Goal: Task Accomplishment & Management: Complete application form

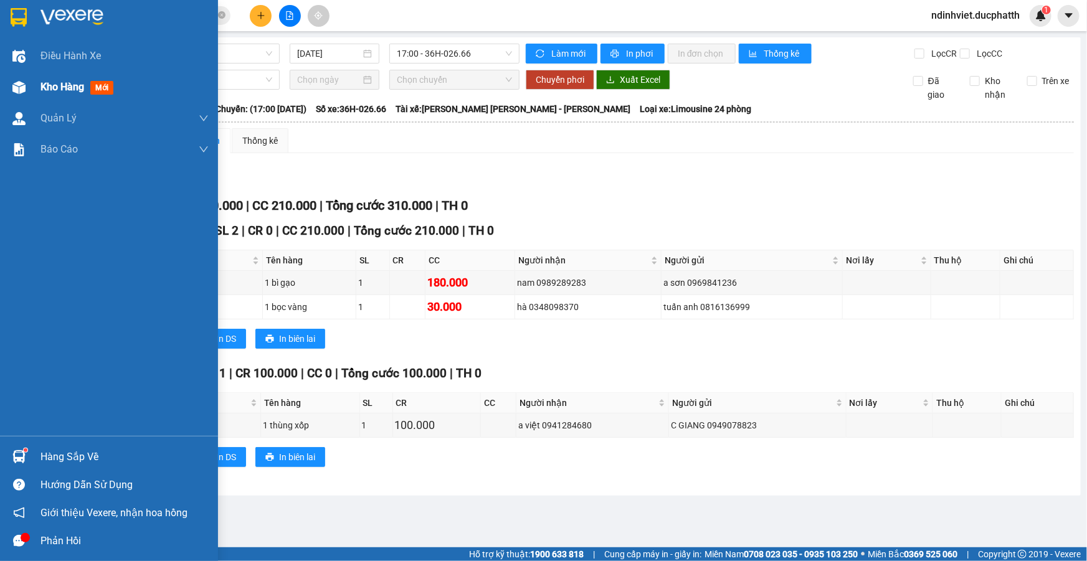
click at [14, 75] on div "Kho hàng mới" at bounding box center [109, 87] width 218 height 31
click at [87, 89] on div "Kho hàng mới" at bounding box center [79, 87] width 78 height 16
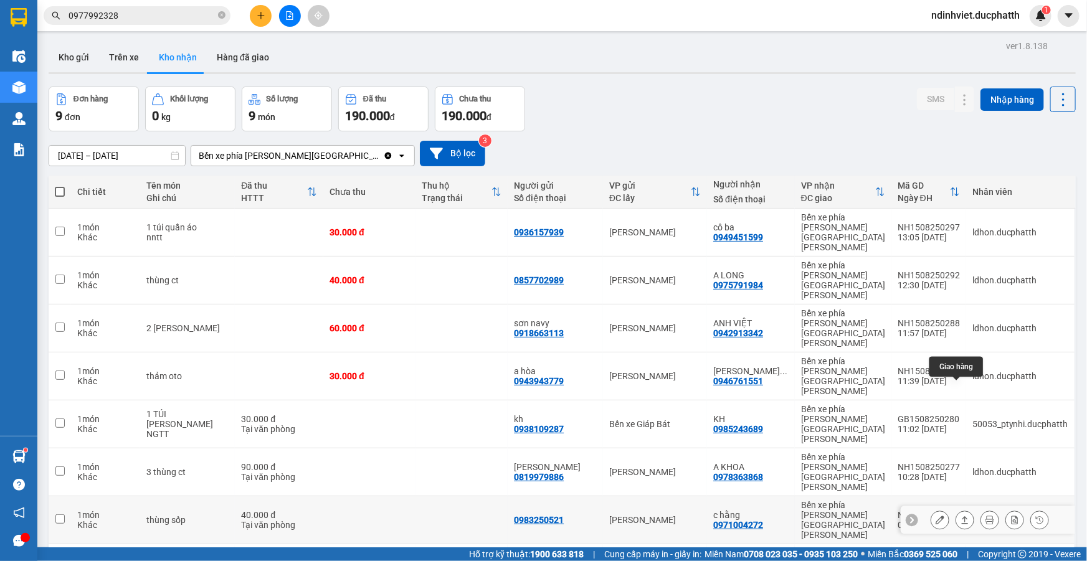
click at [961, 516] on icon at bounding box center [965, 520] width 9 height 9
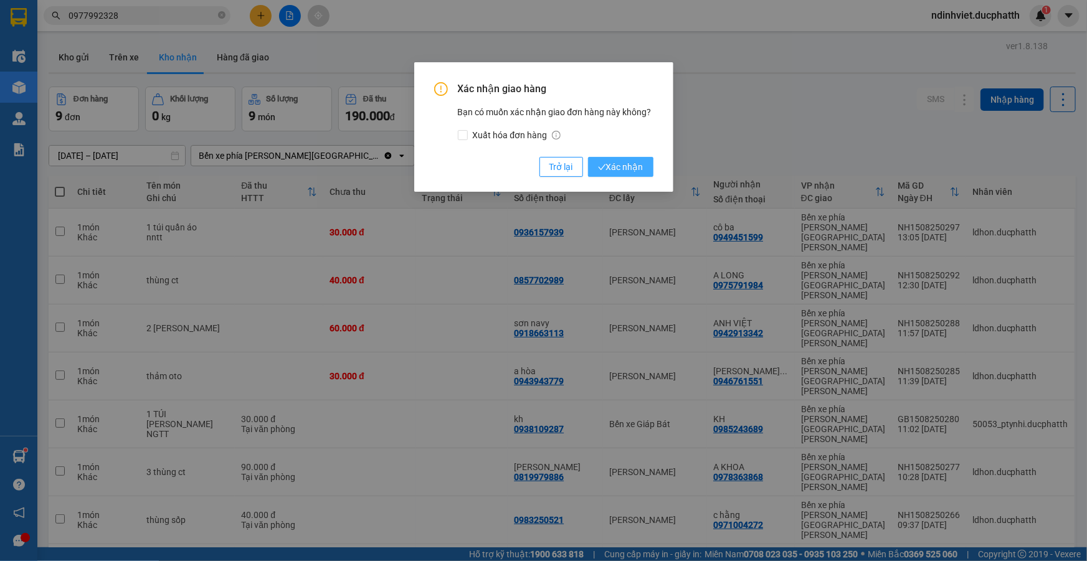
click at [635, 163] on span "Xác nhận" at bounding box center [620, 167] width 45 height 14
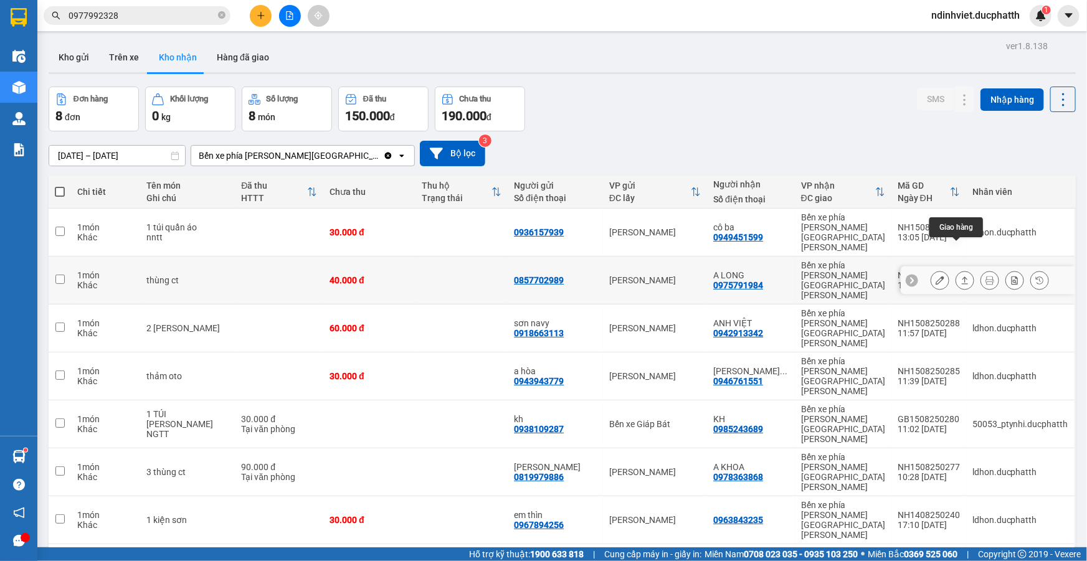
click at [962, 277] on icon at bounding box center [965, 280] width 7 height 7
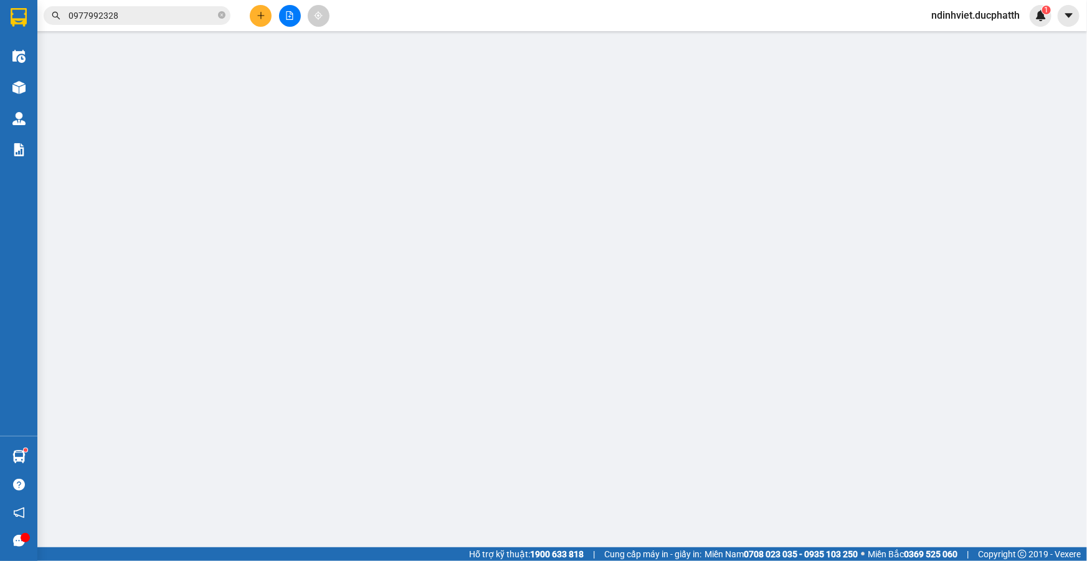
type input "0857702989"
type input "0975791984"
type input "A LONG"
type input "nntt"
type input "40.000"
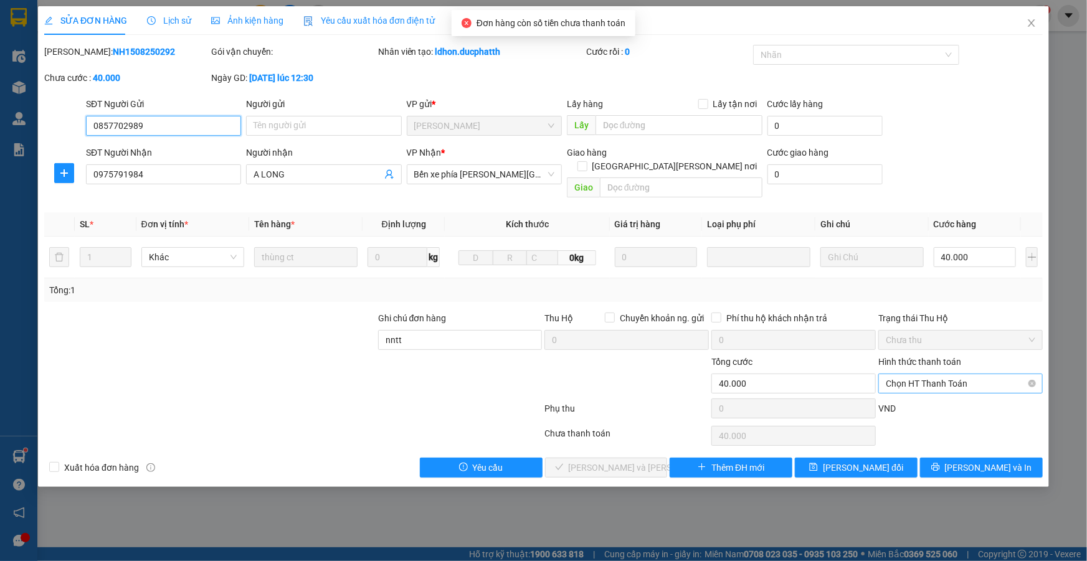
click at [907, 374] on span "Chọn HT Thanh Toán" at bounding box center [961, 383] width 150 height 19
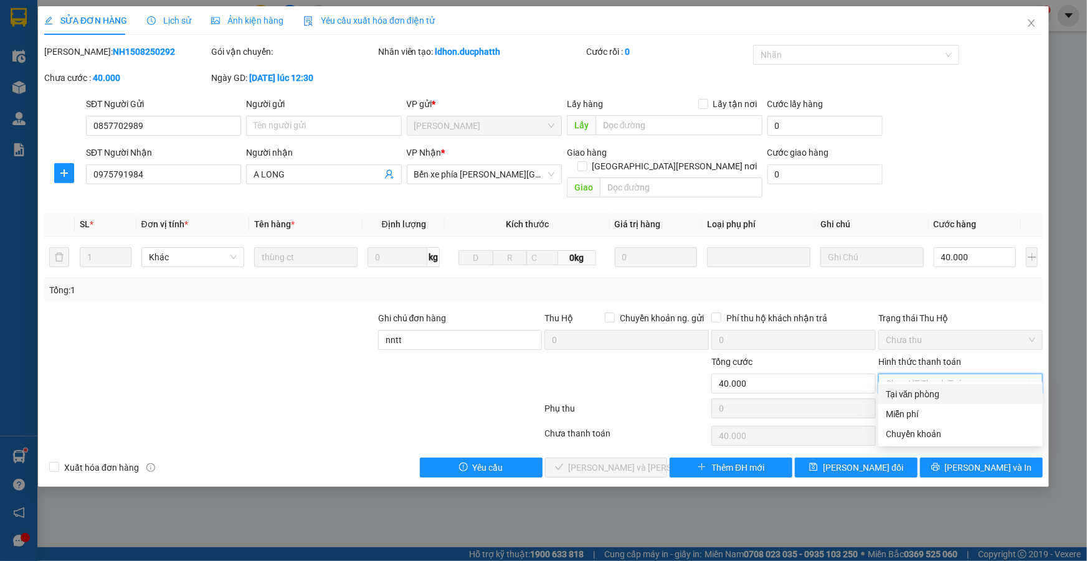
click at [912, 397] on div "Tại văn phòng" at bounding box center [961, 394] width 150 height 14
type input "0"
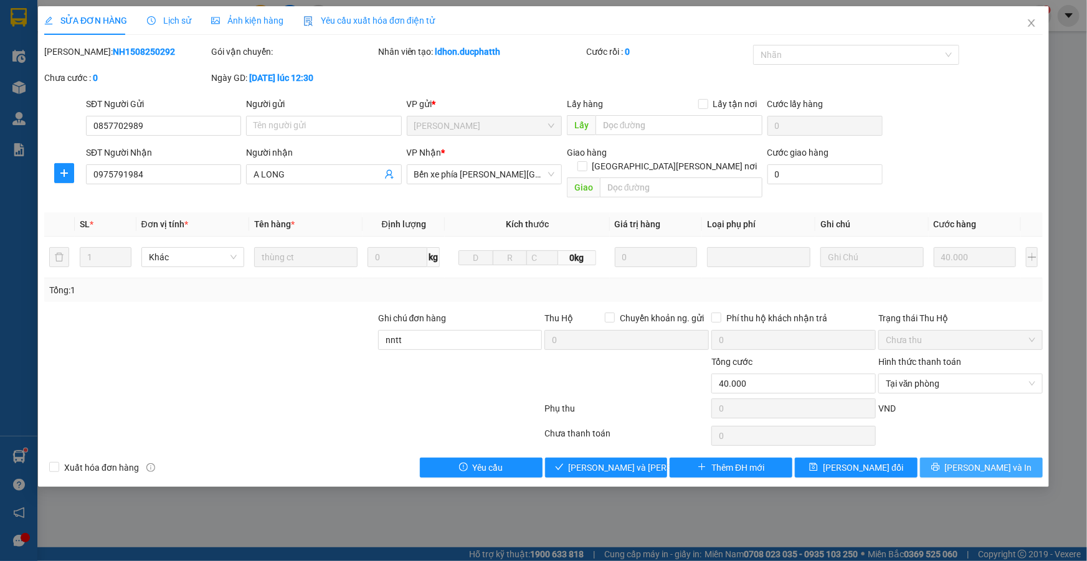
click at [940, 463] on icon "printer" at bounding box center [935, 467] width 9 height 9
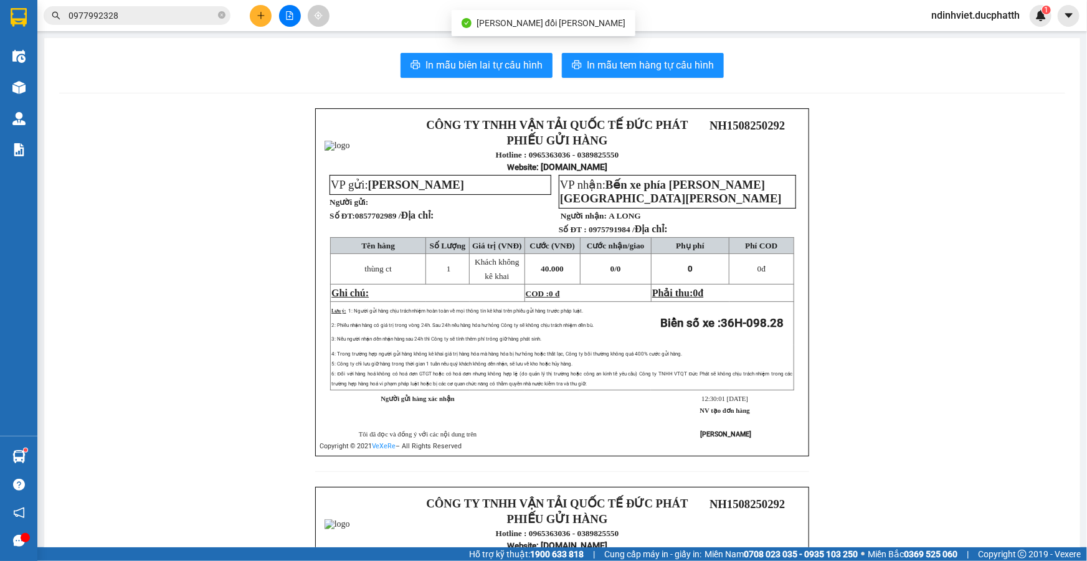
click at [966, 455] on div "CÔNG TY TNHH VẬN [PERSON_NAME] TẾ ĐỨC PHÁT PHIẾU GỬI HÀNG Hotline : 0965363036 …" at bounding box center [562, 486] width 1006 height 757
click at [226, 169] on div "CÔNG TY TNHH VẬN [PERSON_NAME] TẾ ĐỨC PHÁT PHIẾU GỬI HÀNG Hotline : 0965363036 …" at bounding box center [562, 486] width 1006 height 757
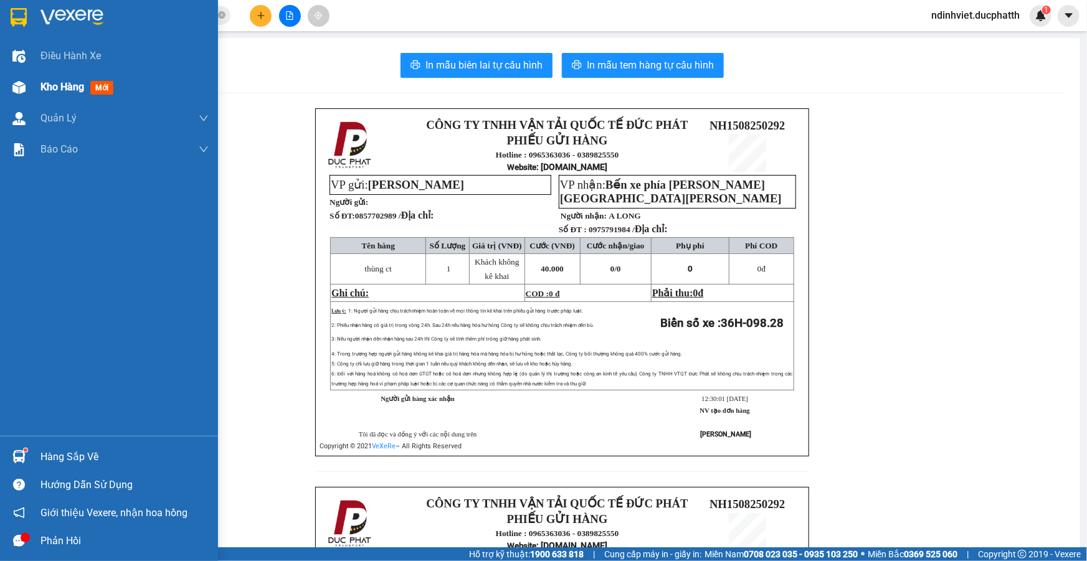
click at [66, 91] on span "Kho hàng" at bounding box center [62, 87] width 44 height 12
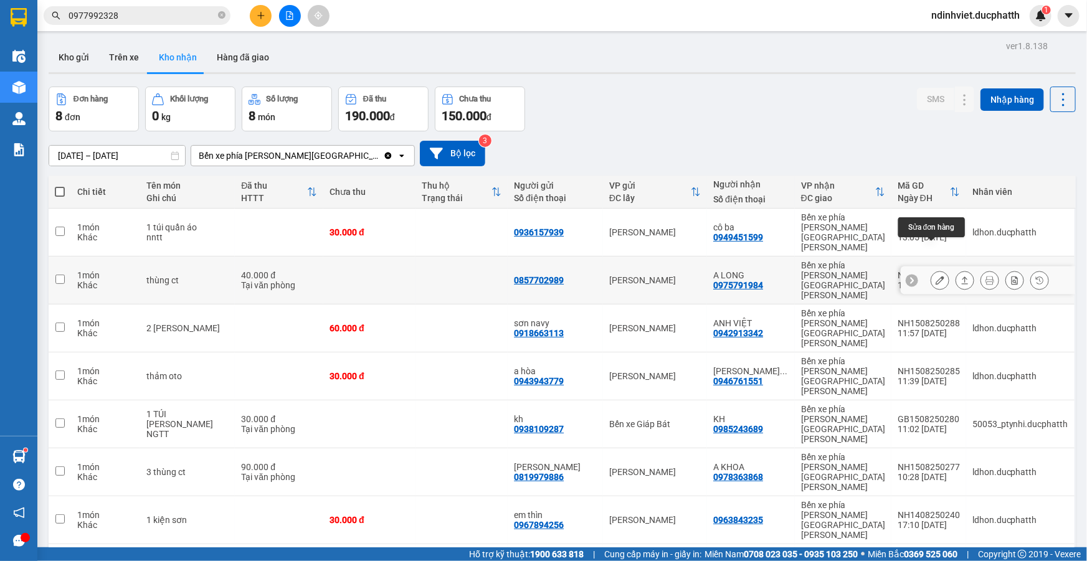
click at [961, 276] on icon at bounding box center [965, 280] width 9 height 9
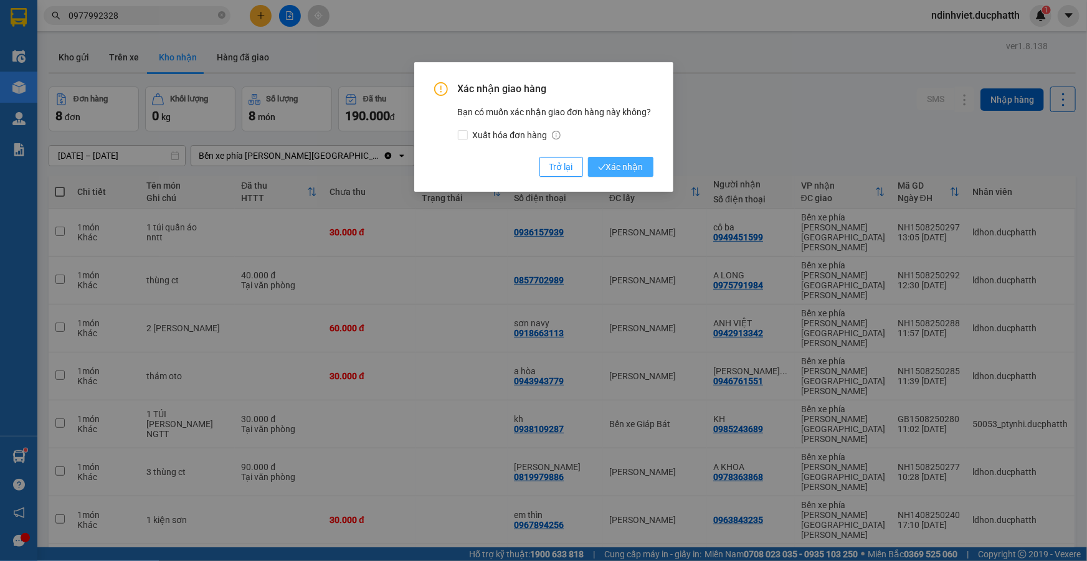
click at [613, 163] on span "Xác nhận" at bounding box center [620, 167] width 45 height 14
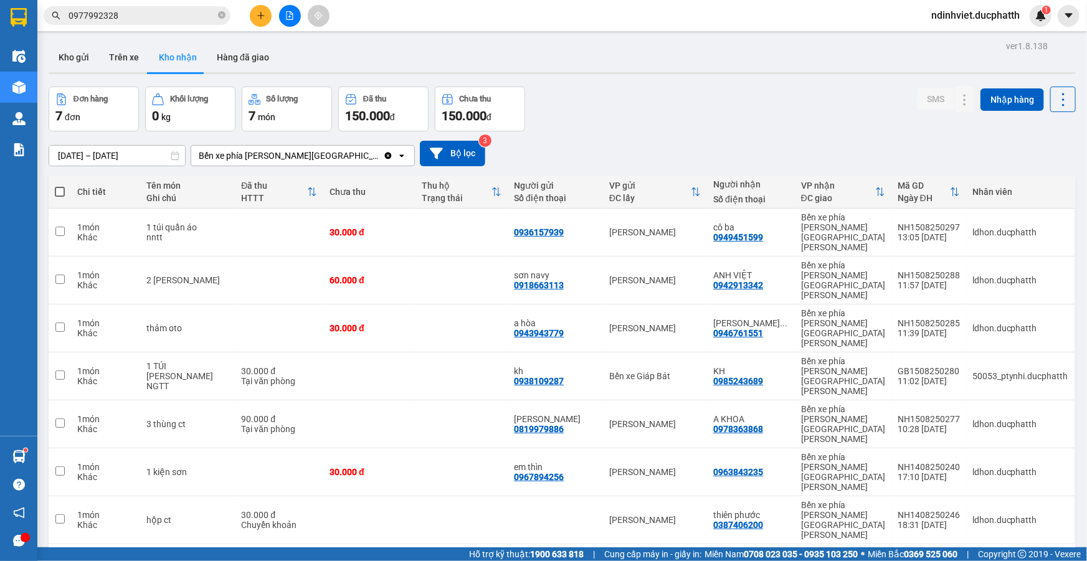
scroll to position [57, 0]
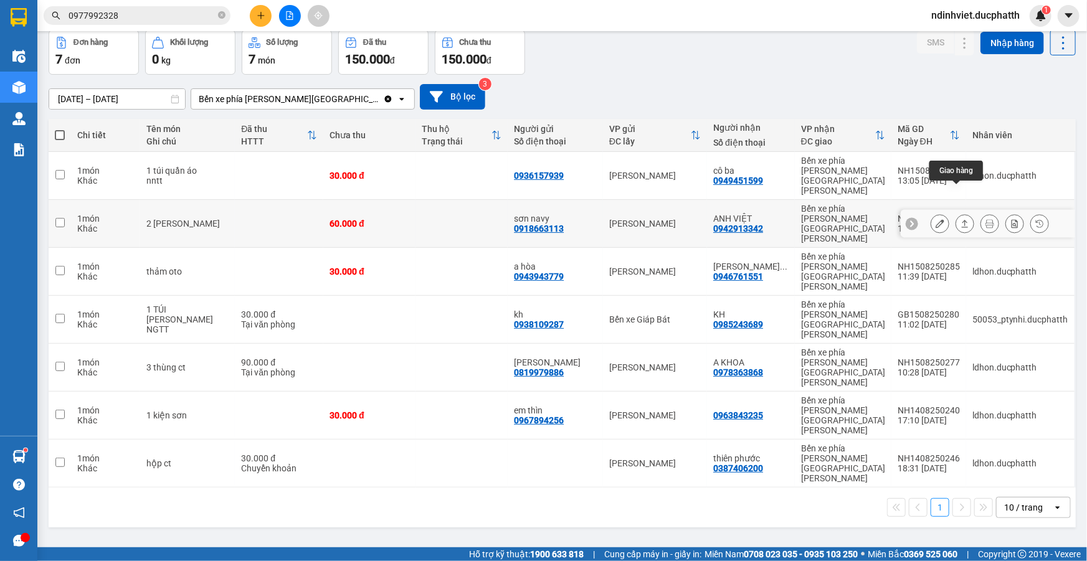
click at [962, 220] on icon at bounding box center [965, 223] width 7 height 7
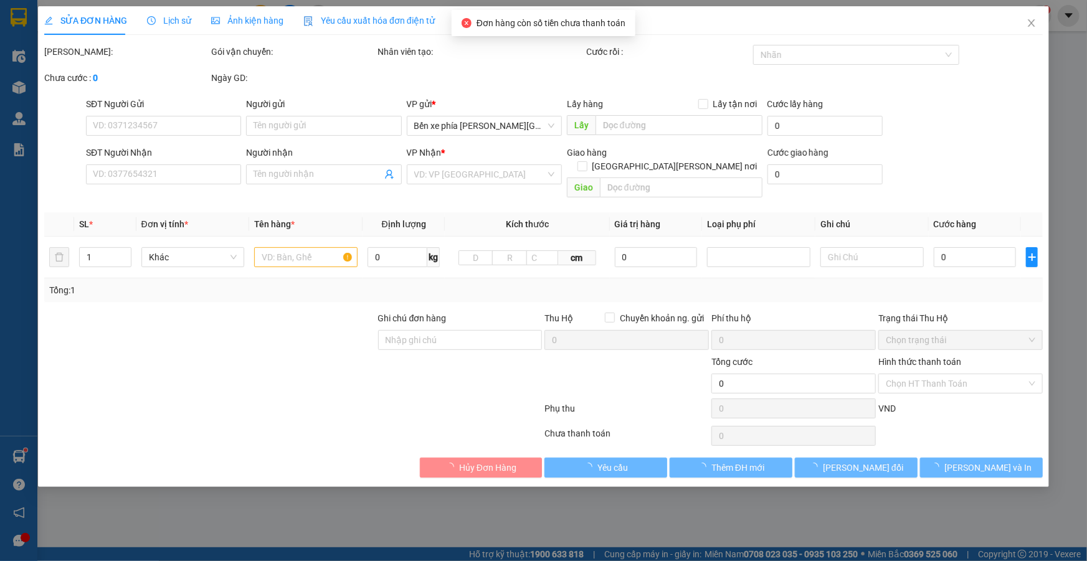
type input "0918663113"
type input "sơn navy"
type input "0942913342"
type input "ANH VIỆT"
type input "nntt"
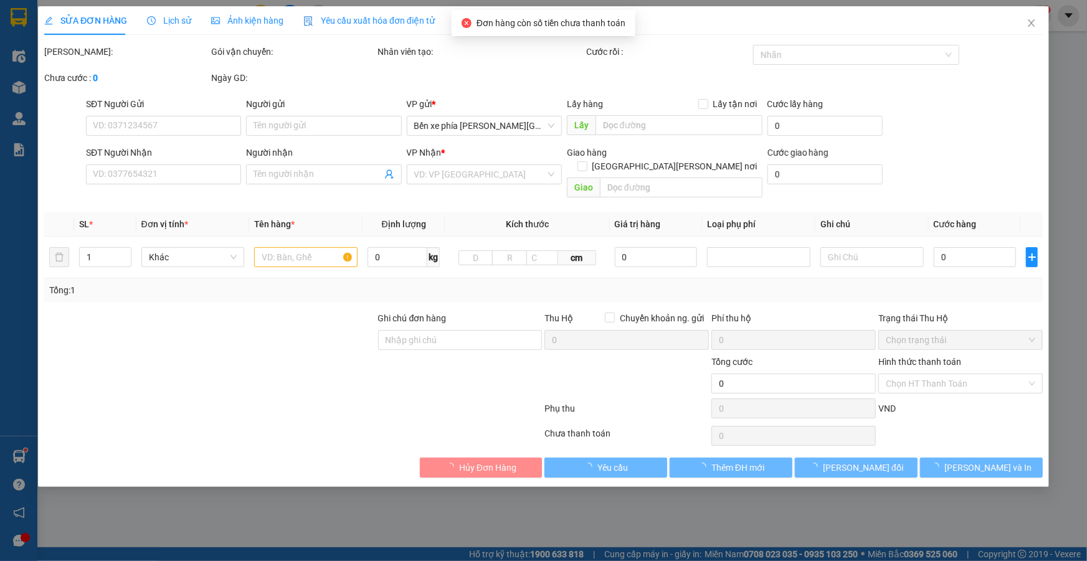
type input "60.000"
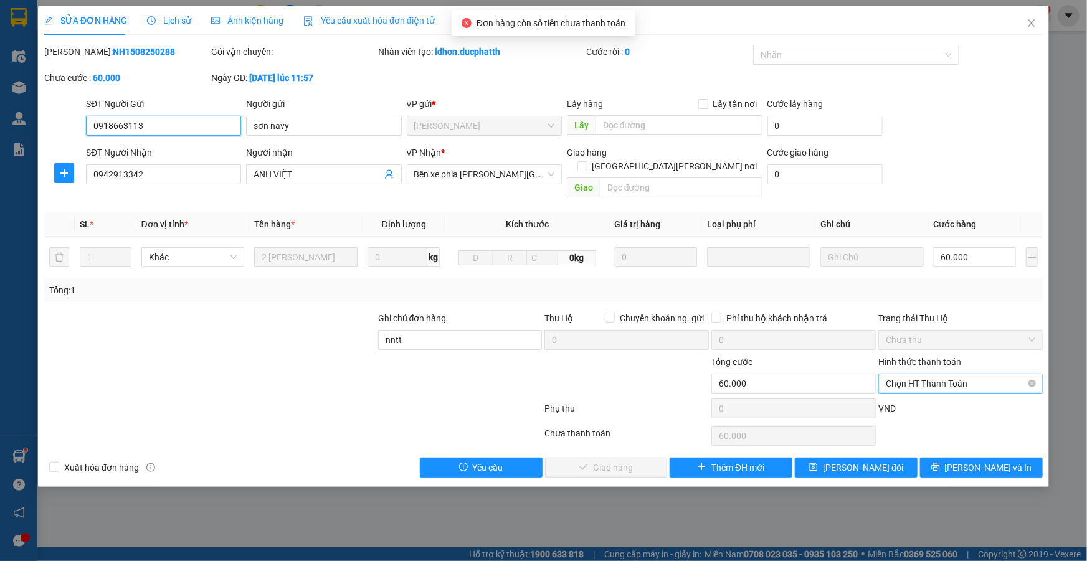
click at [934, 374] on span "Chọn HT Thanh Toán" at bounding box center [961, 383] width 150 height 19
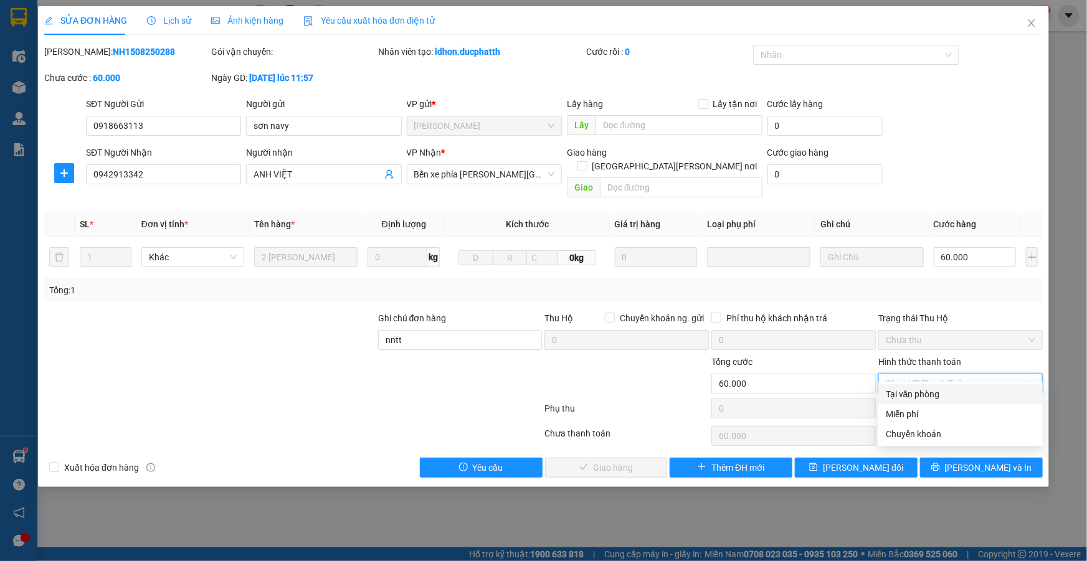
click at [918, 395] on div "Tại văn phòng" at bounding box center [961, 394] width 150 height 14
type input "0"
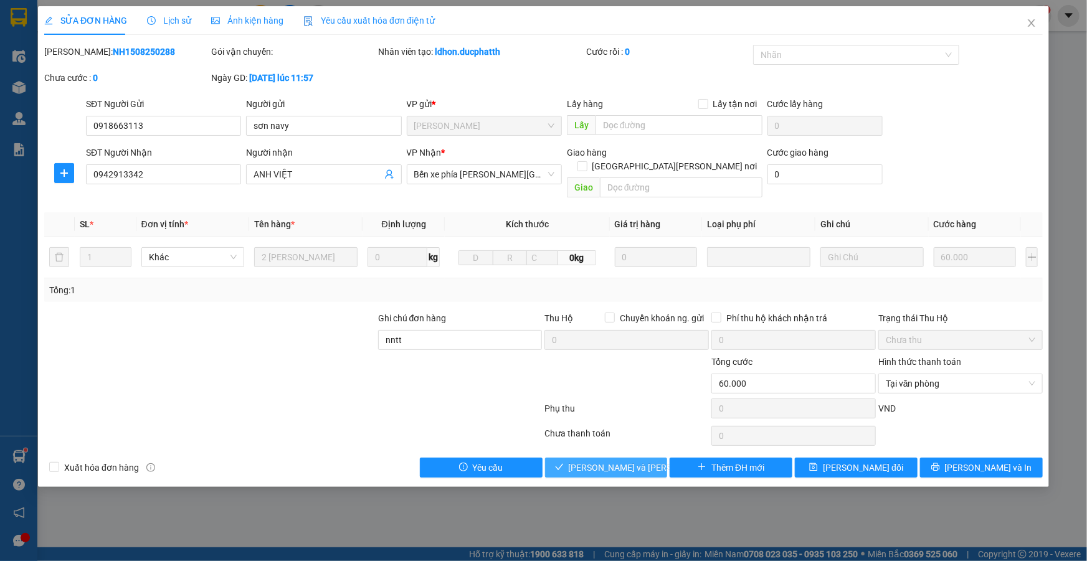
click at [622, 461] on span "[PERSON_NAME] và [PERSON_NAME] hàng" at bounding box center [653, 468] width 168 height 14
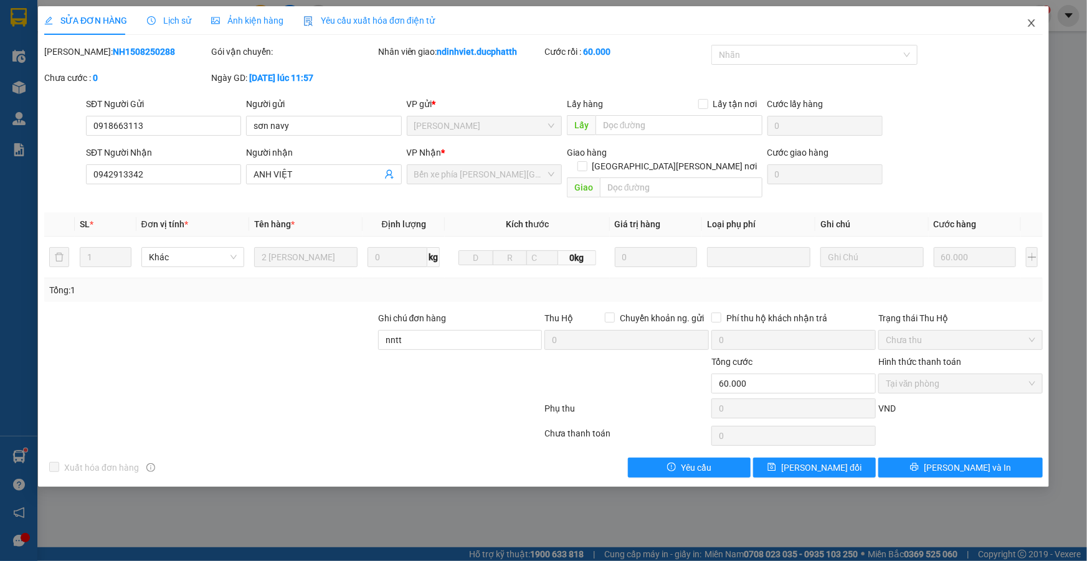
click at [1032, 25] on icon "close" at bounding box center [1032, 23] width 10 height 10
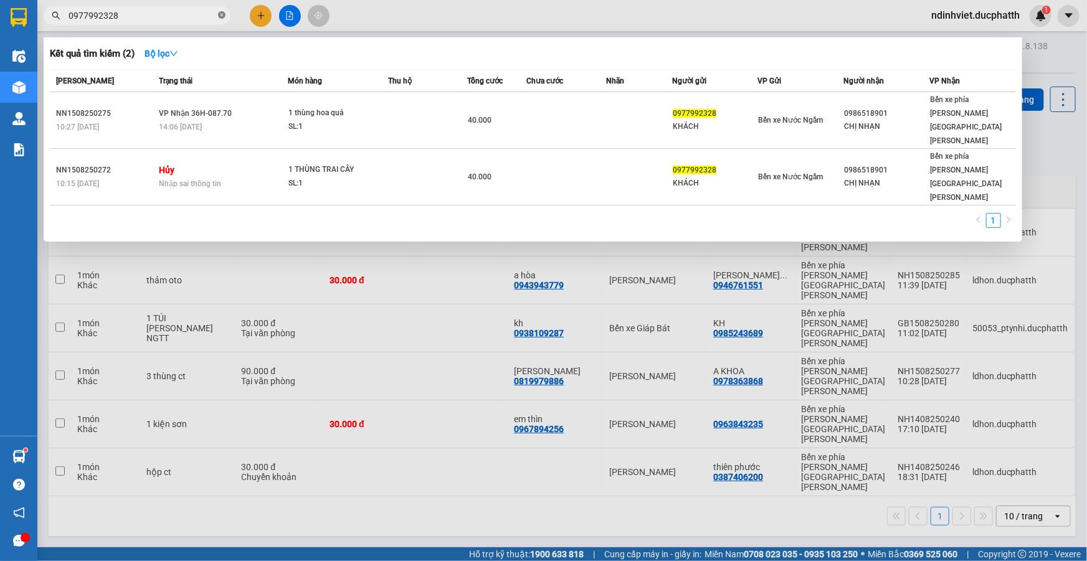
click at [220, 16] on icon "close-circle" at bounding box center [221, 14] width 7 height 7
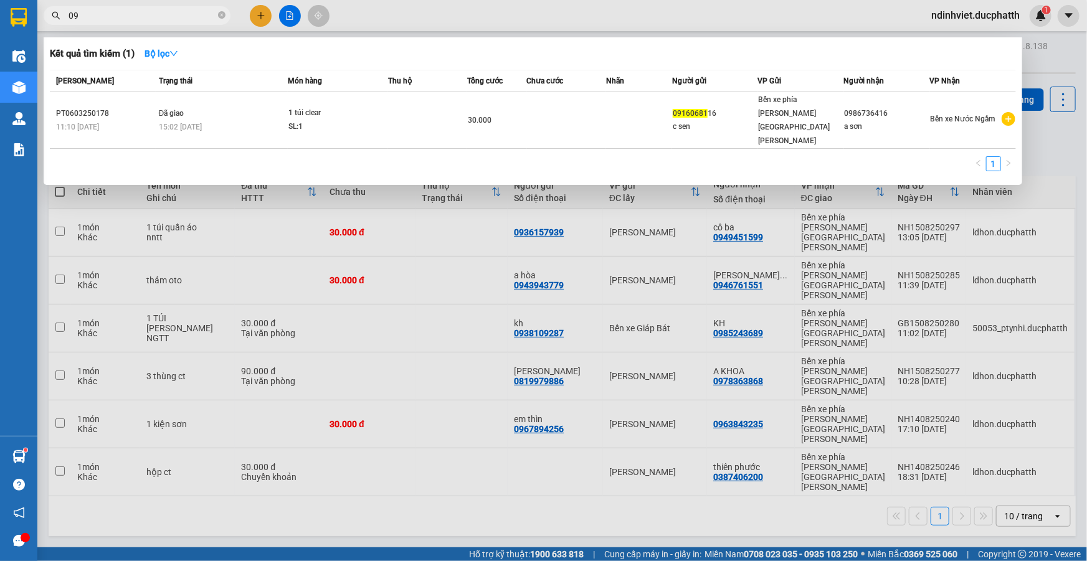
type input "0"
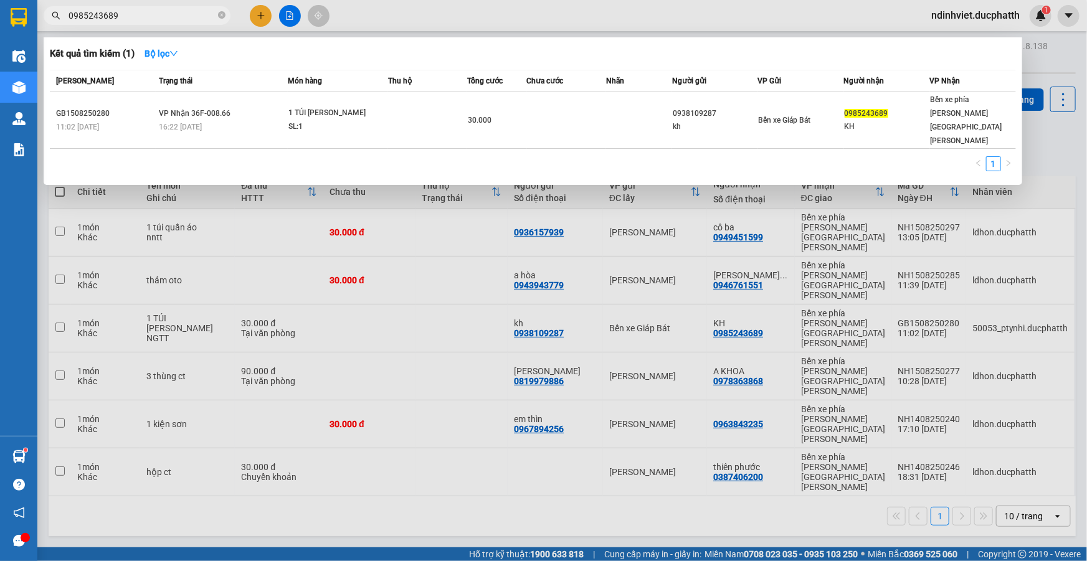
type input "0985243689"
click at [1052, 131] on div at bounding box center [543, 280] width 1087 height 561
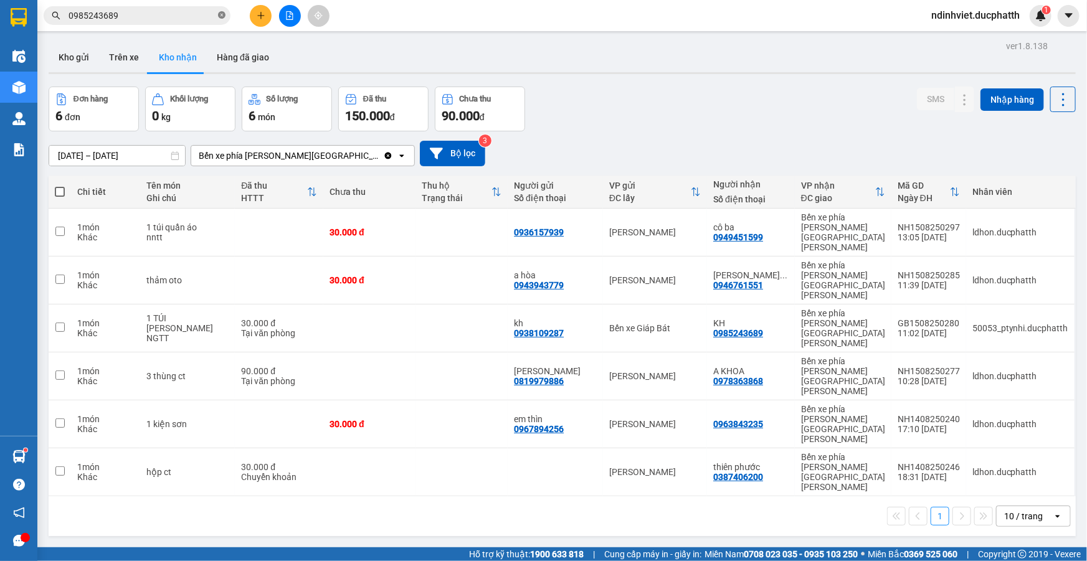
click at [221, 17] on icon "close-circle" at bounding box center [221, 14] width 7 height 7
click at [169, 16] on input "text" at bounding box center [142, 16] width 147 height 14
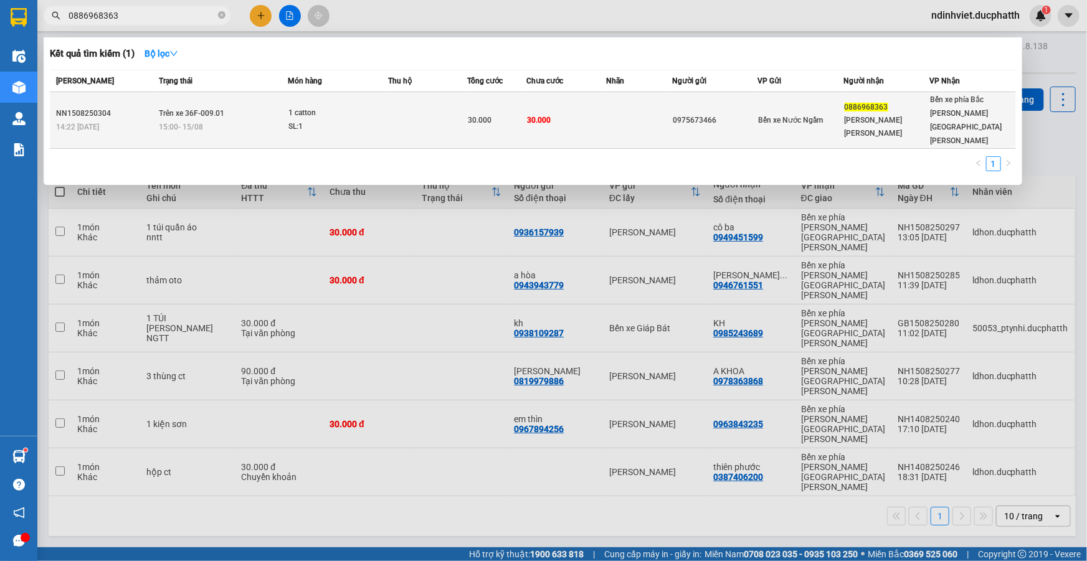
type input "0886968363"
click at [389, 102] on td at bounding box center [427, 120] width 79 height 57
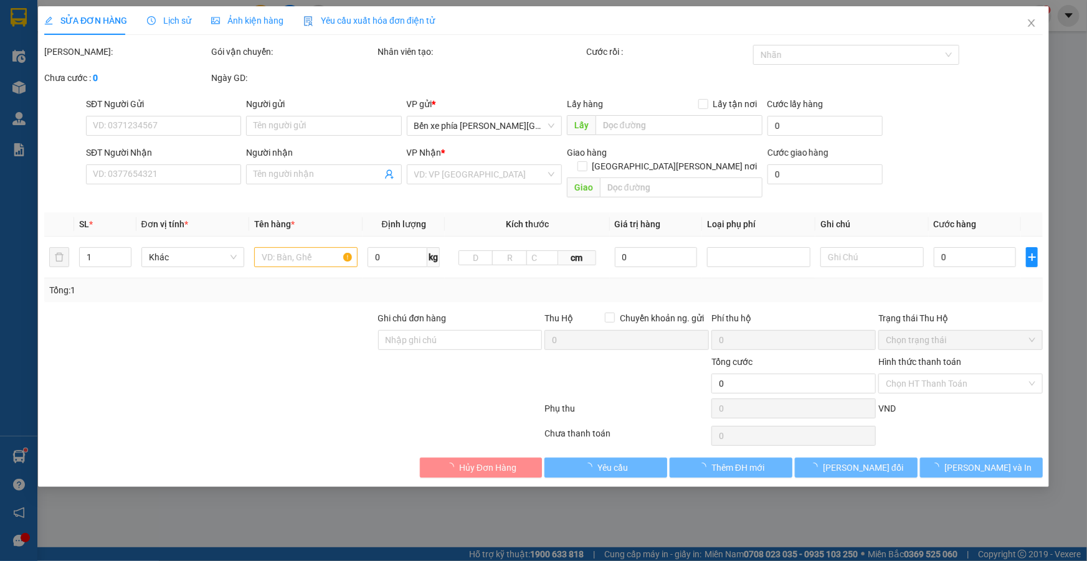
type input "0975673466"
type input "0886968363"
type input "[PERSON_NAME] [PERSON_NAME]"
type input "nntt"
type input "30.000"
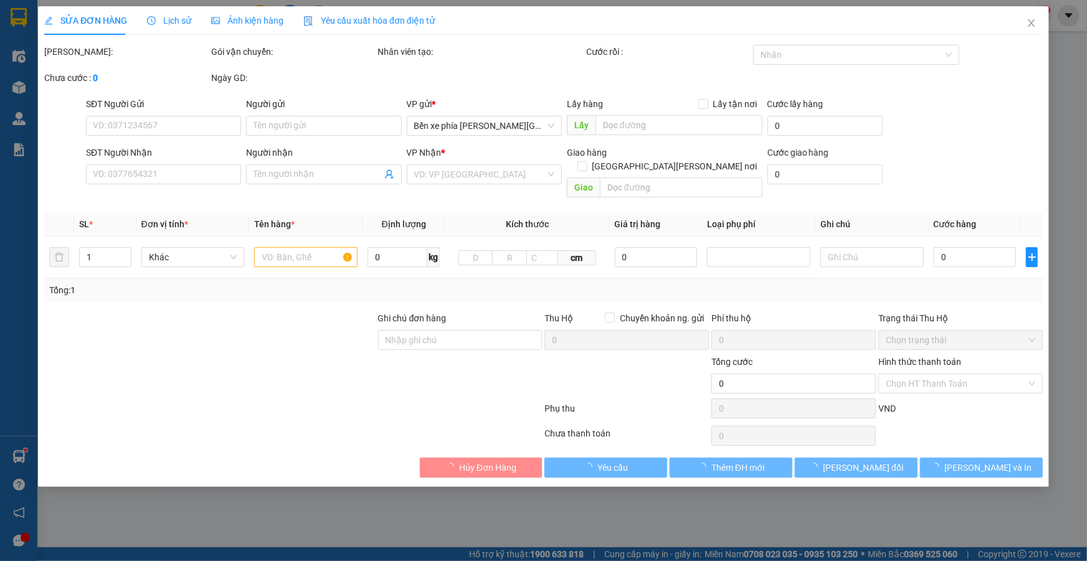
type input "30.000"
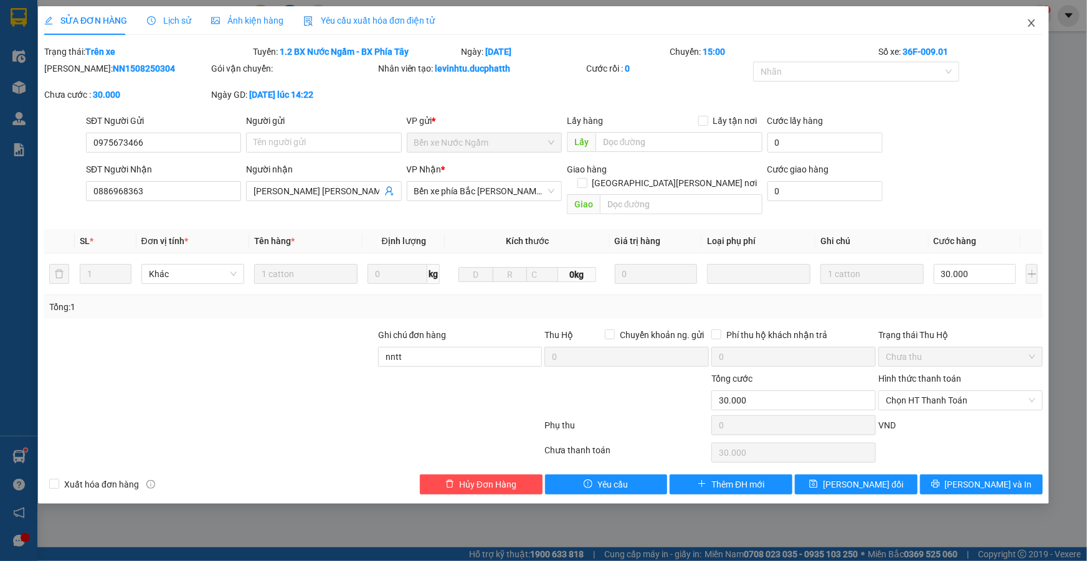
click at [1035, 20] on icon "close" at bounding box center [1031, 22] width 7 height 7
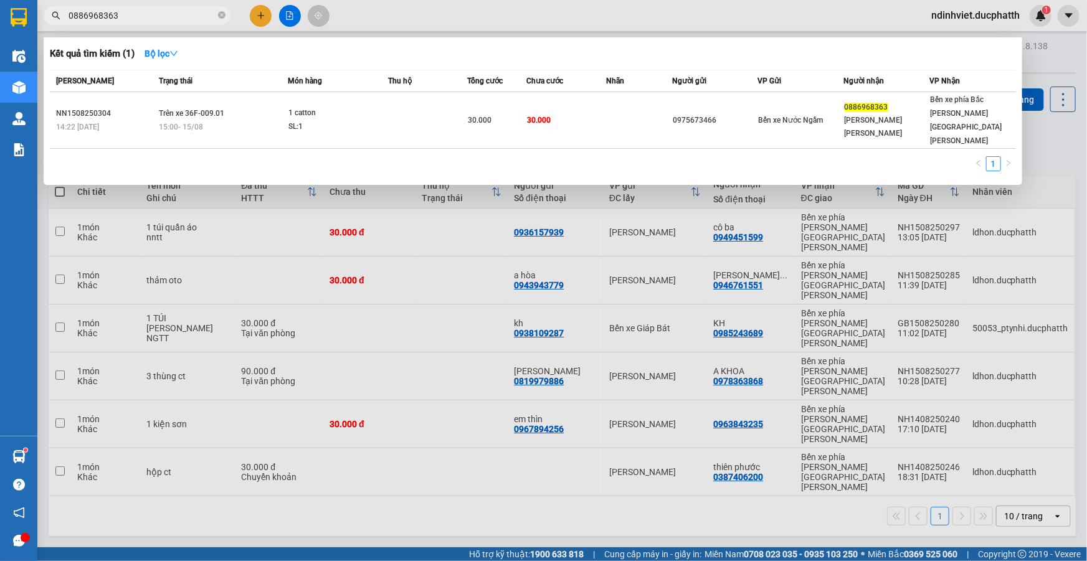
click at [146, 6] on span "0886968363" at bounding box center [137, 15] width 187 height 19
click at [148, 7] on span "0886968363" at bounding box center [137, 15] width 187 height 19
click at [530, 462] on div at bounding box center [543, 280] width 1087 height 561
click at [220, 15] on icon "close-circle" at bounding box center [221, 14] width 7 height 7
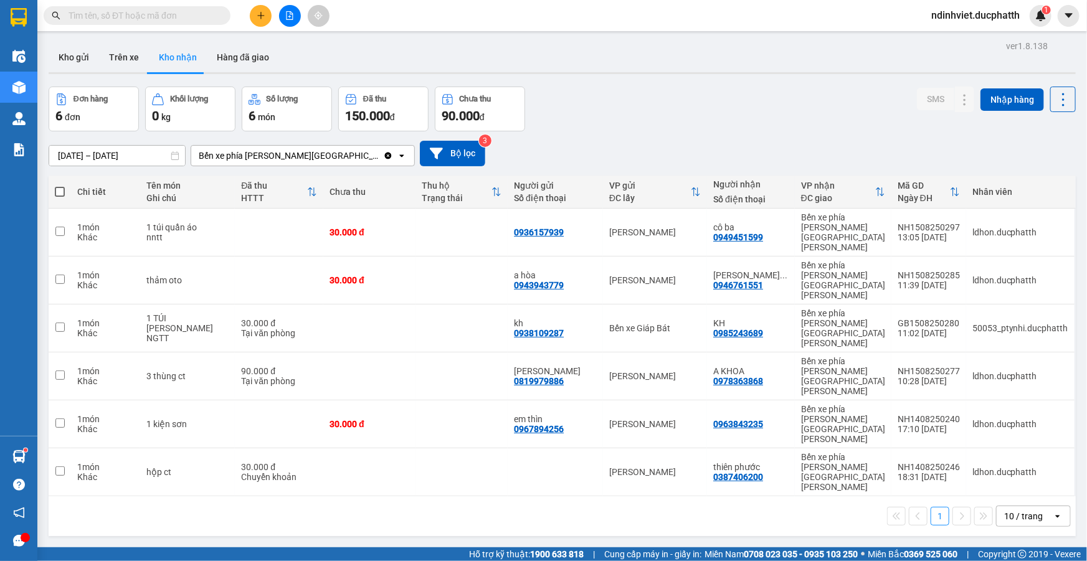
drag, startPoint x: 191, startPoint y: 16, endPoint x: 186, endPoint y: 11, distance: 7.0
click at [189, 16] on input "text" at bounding box center [142, 16] width 147 height 14
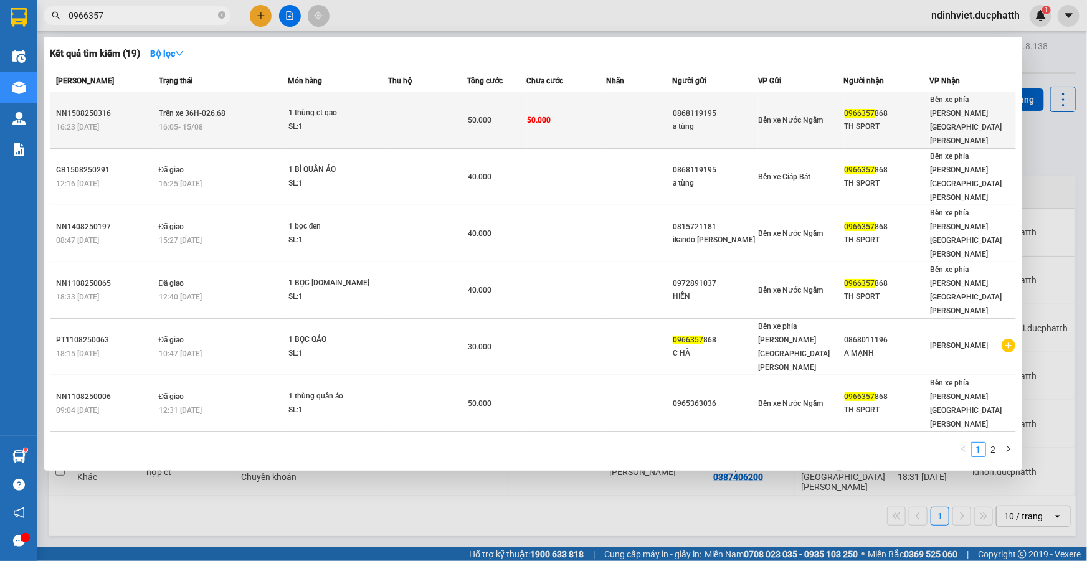
type input "0966357"
click at [349, 120] on div "SL: 1" at bounding box center [334, 127] width 93 height 14
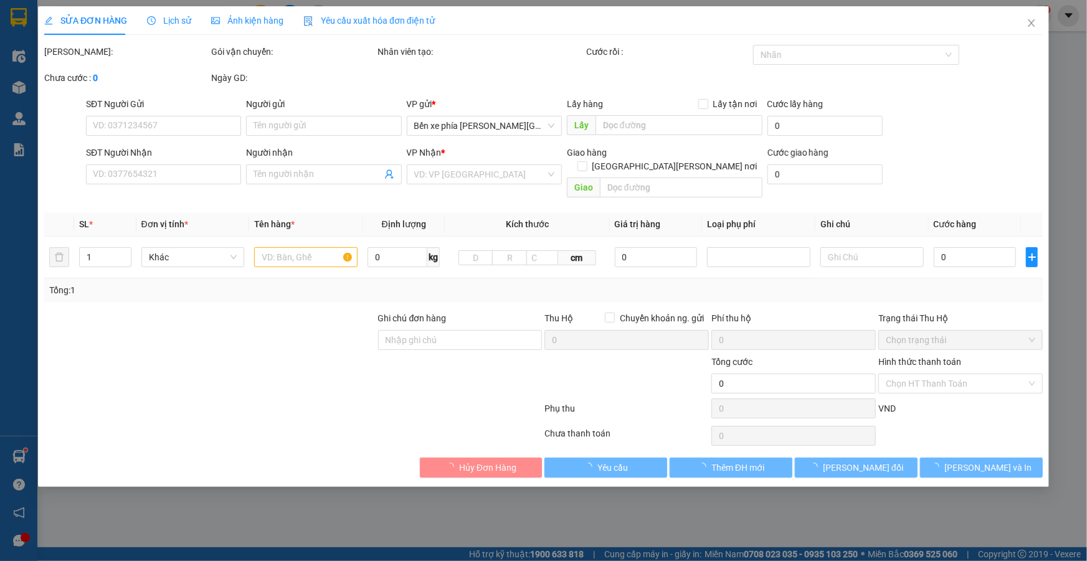
type input "0868119195"
type input "a tùng"
type input "0966357868"
type input "TH SPORT"
type input "nntt"
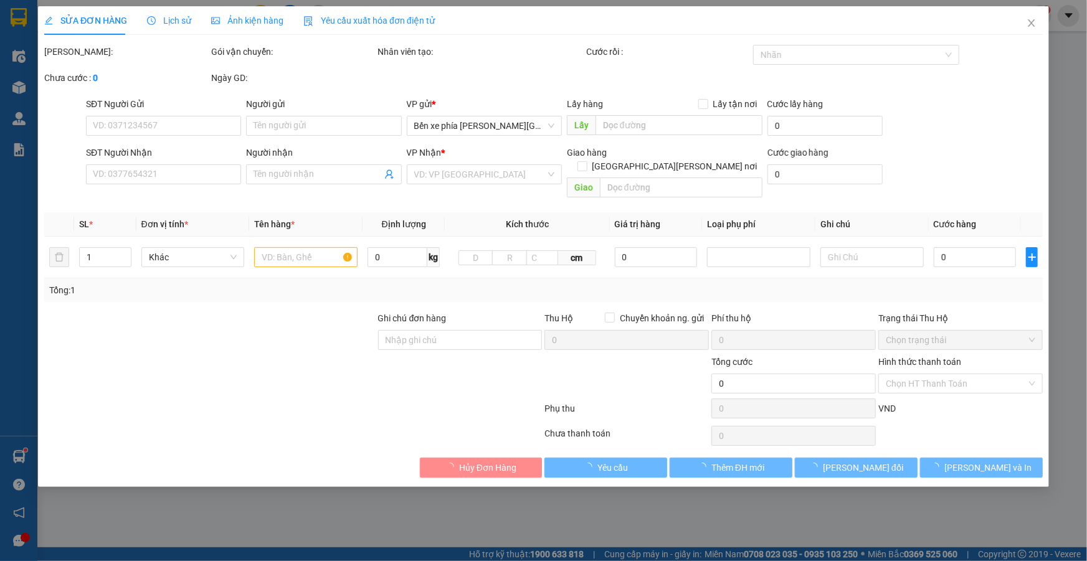
type input "50.000"
